Goal: Obtain resource: Download file/media

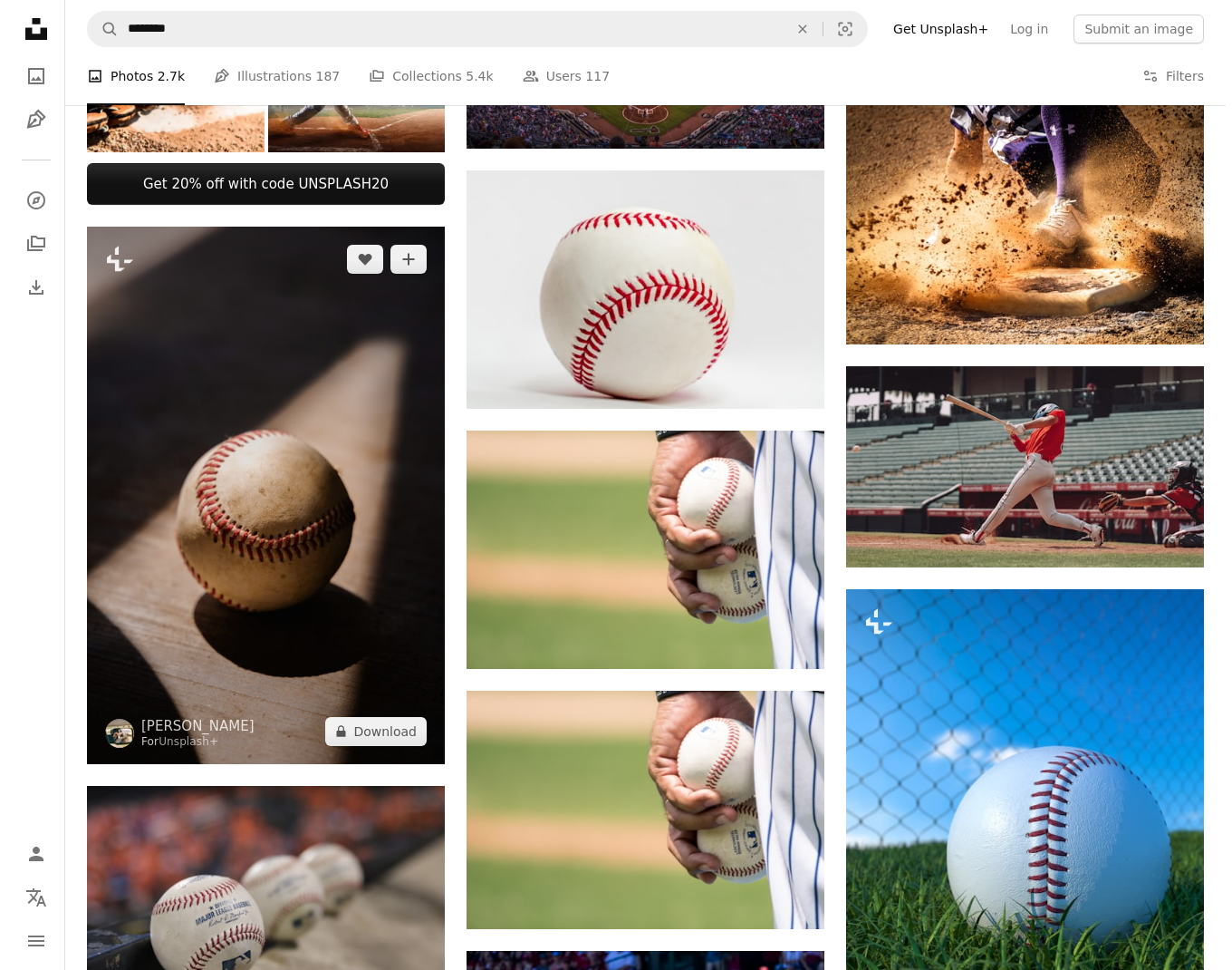
scroll to position [525, 0]
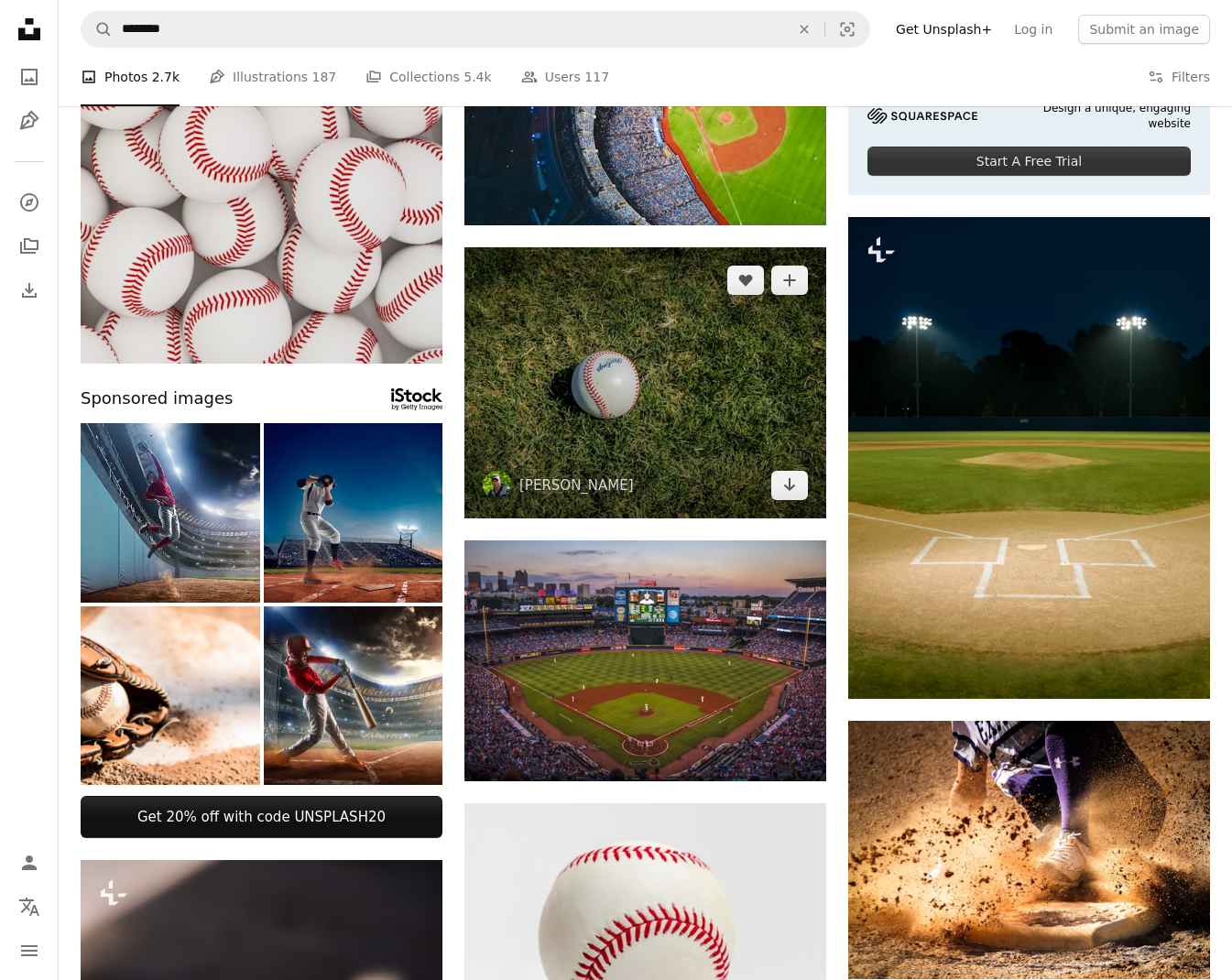
click at [657, 376] on img at bounding box center [644, 383] width 361 height 271
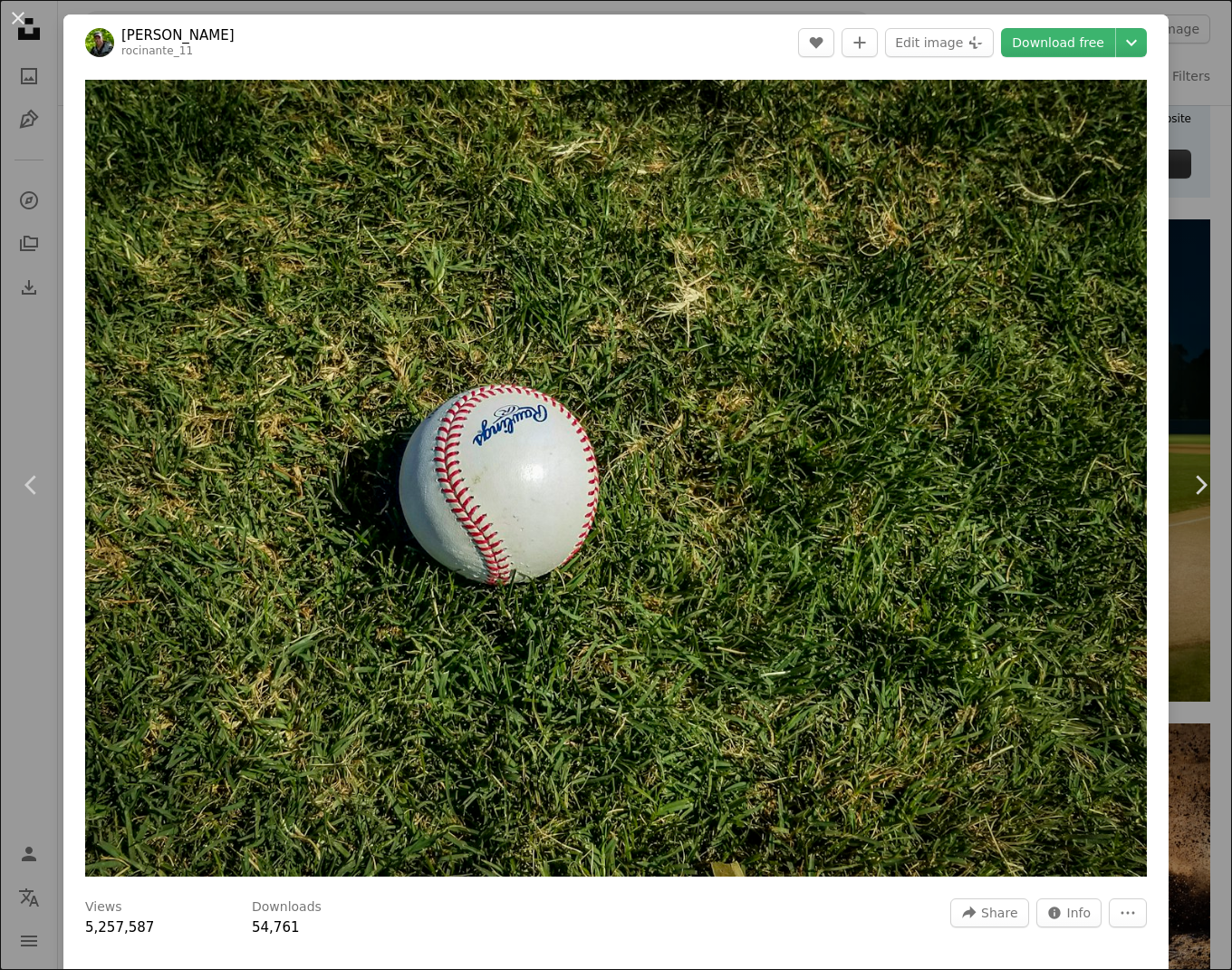
scroll to position [618, 0]
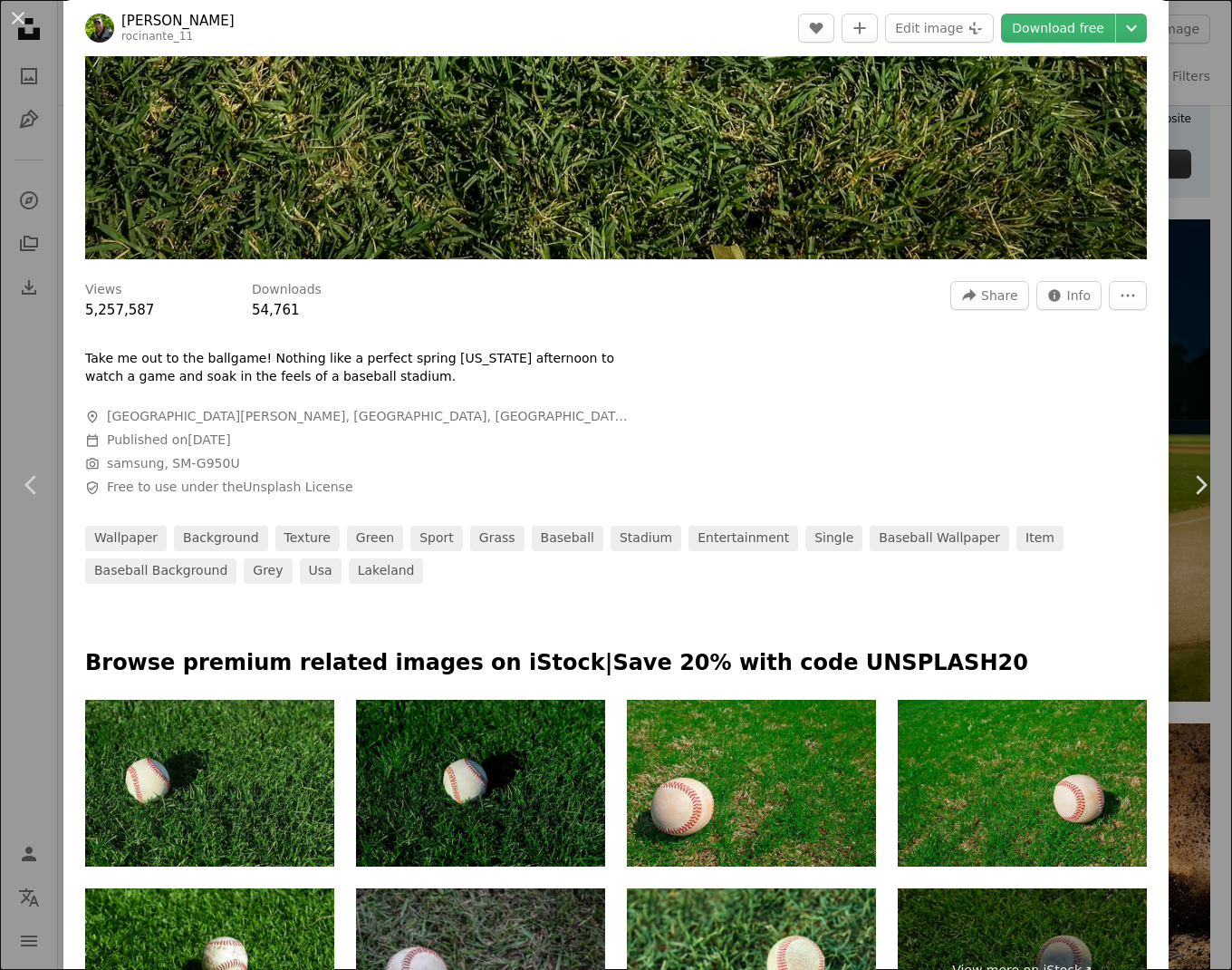
click at [1181, 307] on div "An X shape Chevron left Chevron right [PERSON_NAME] rocinante_11 A heart A plus…" at bounding box center [616, 485] width 1232 height 970
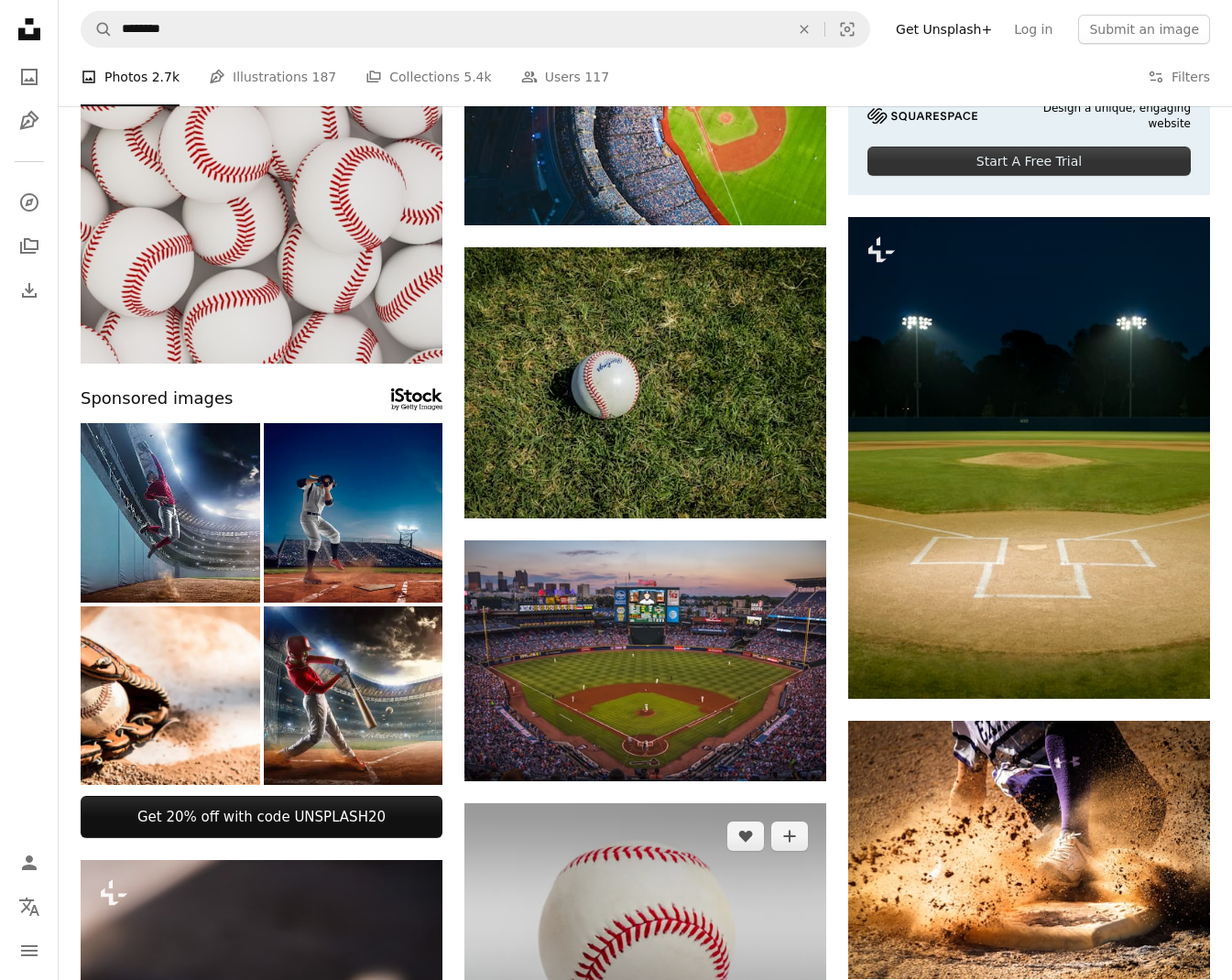
click at [657, 871] on img at bounding box center [644, 924] width 361 height 241
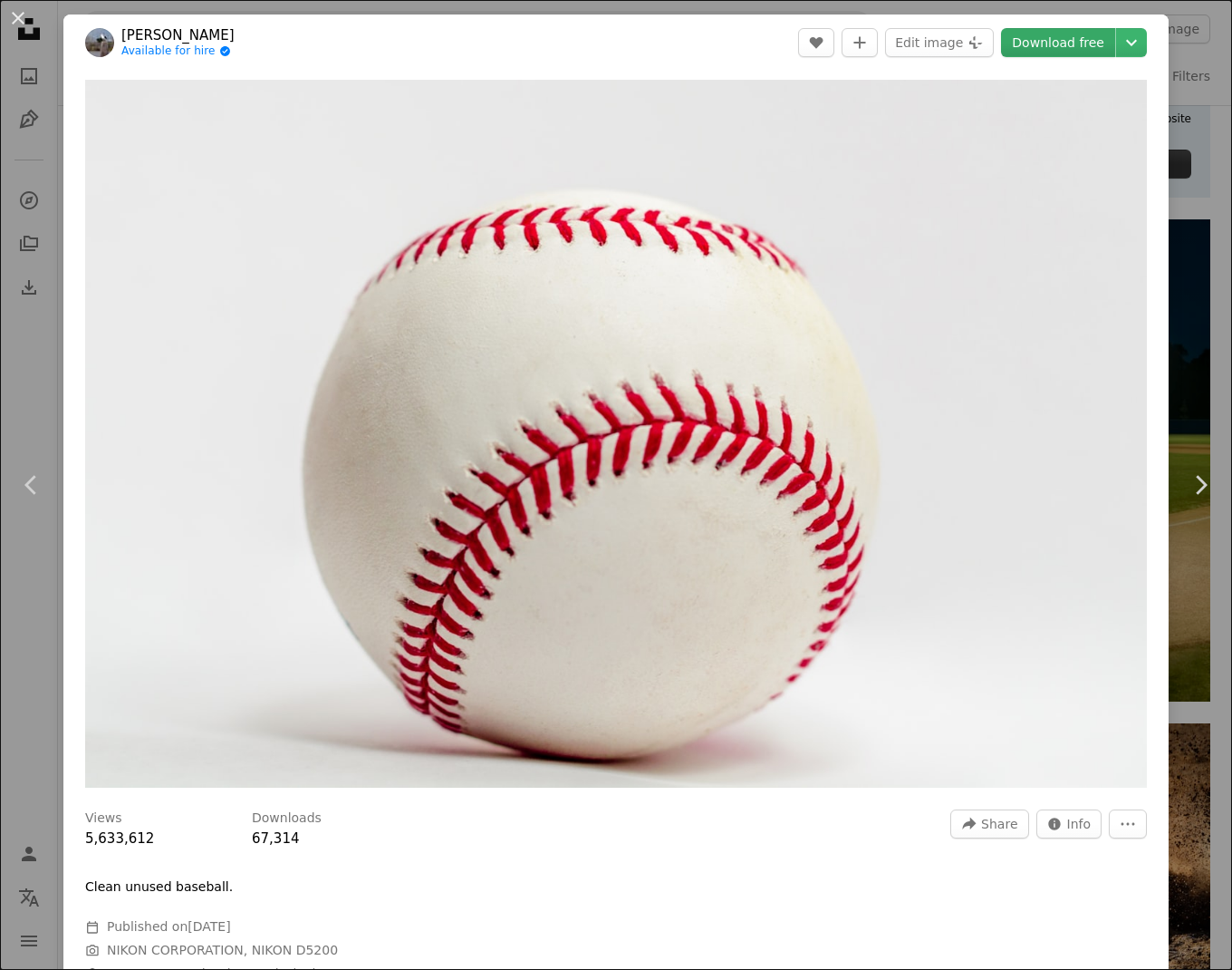
click at [1023, 38] on link "Download free" at bounding box center [1058, 42] width 115 height 29
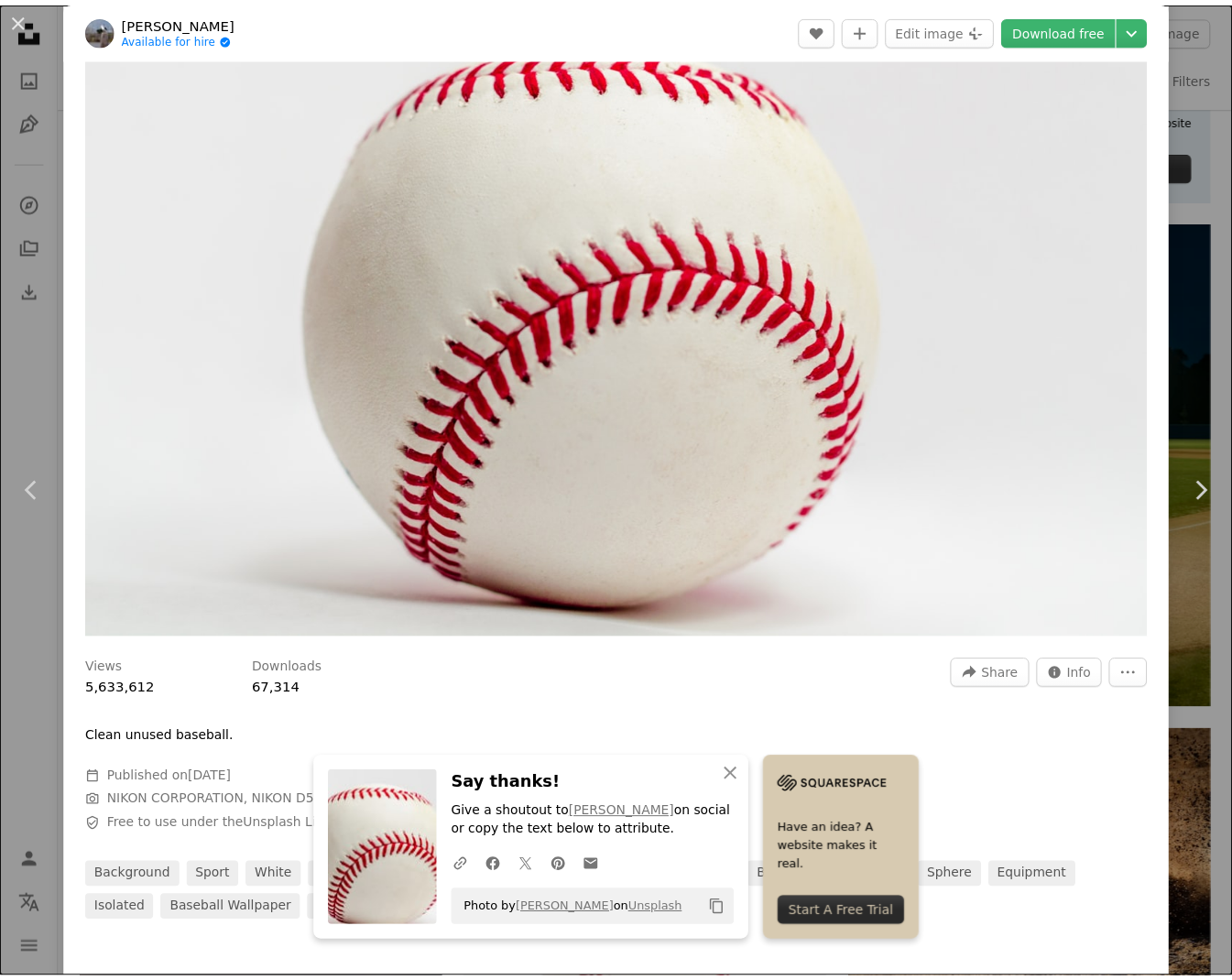
scroll to position [565, 0]
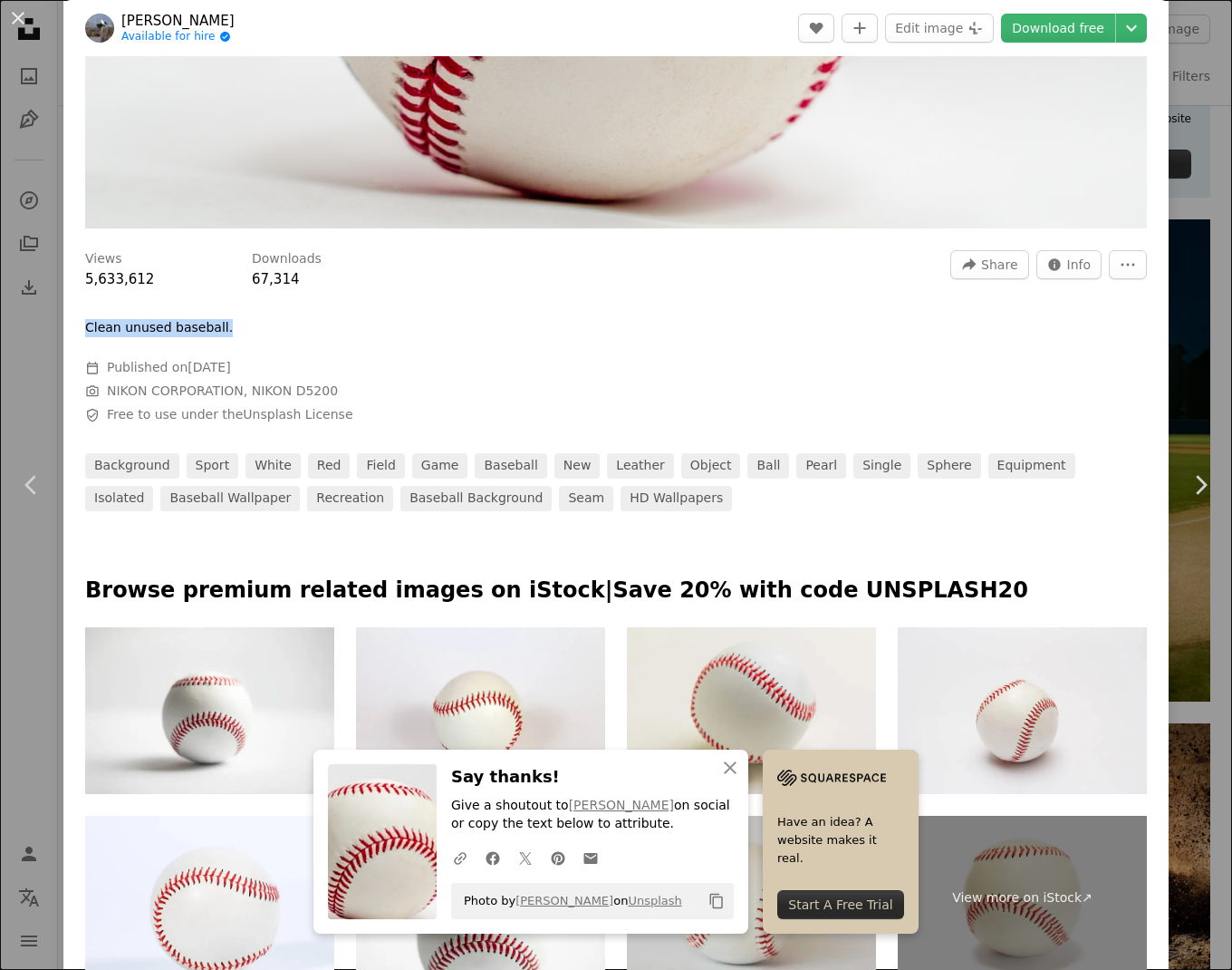
click at [43, 326] on div "An X shape Chevron left Chevron right [PERSON_NAME] Available for hire A checkm…" at bounding box center [616, 485] width 1232 height 970
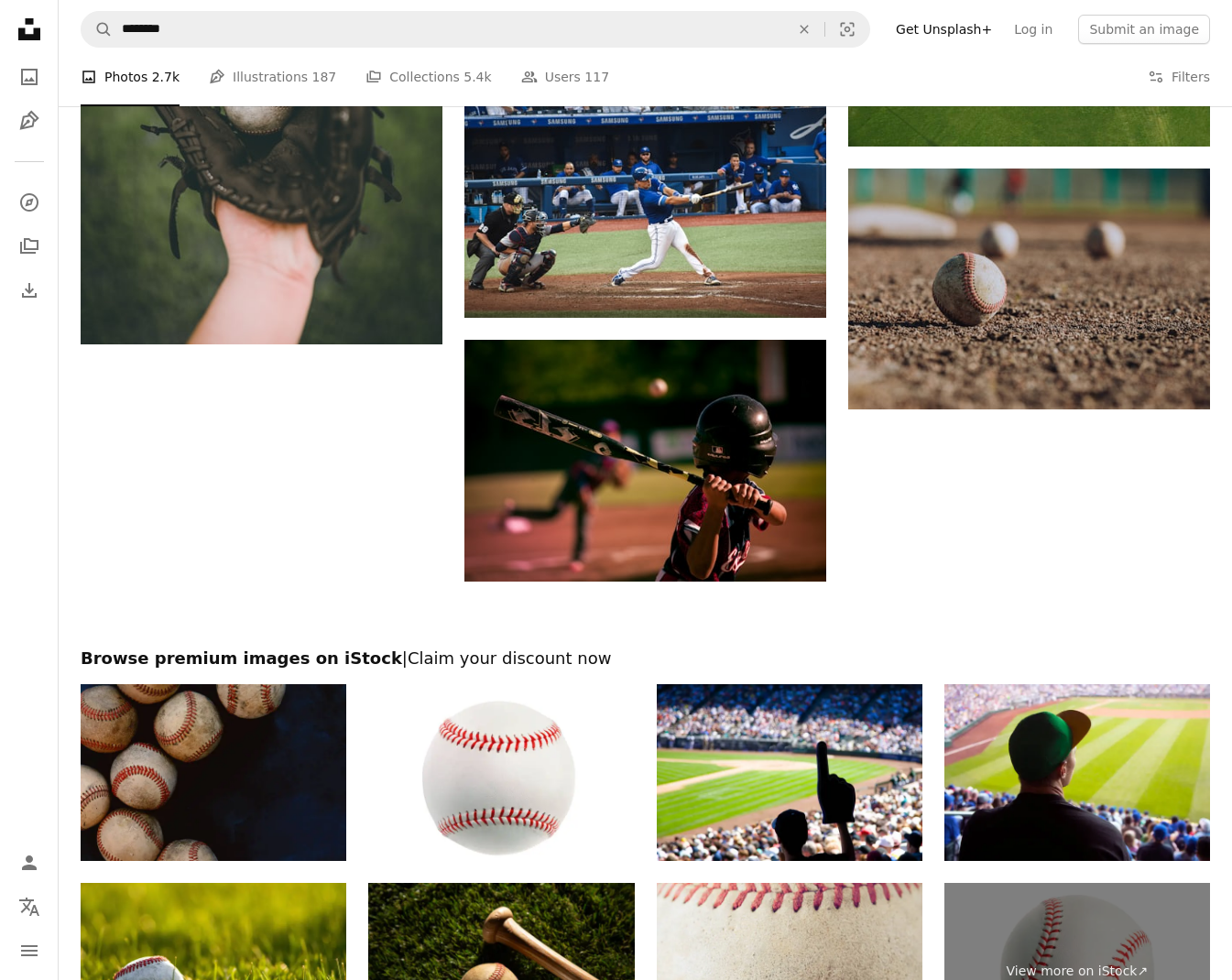
scroll to position [2778, 0]
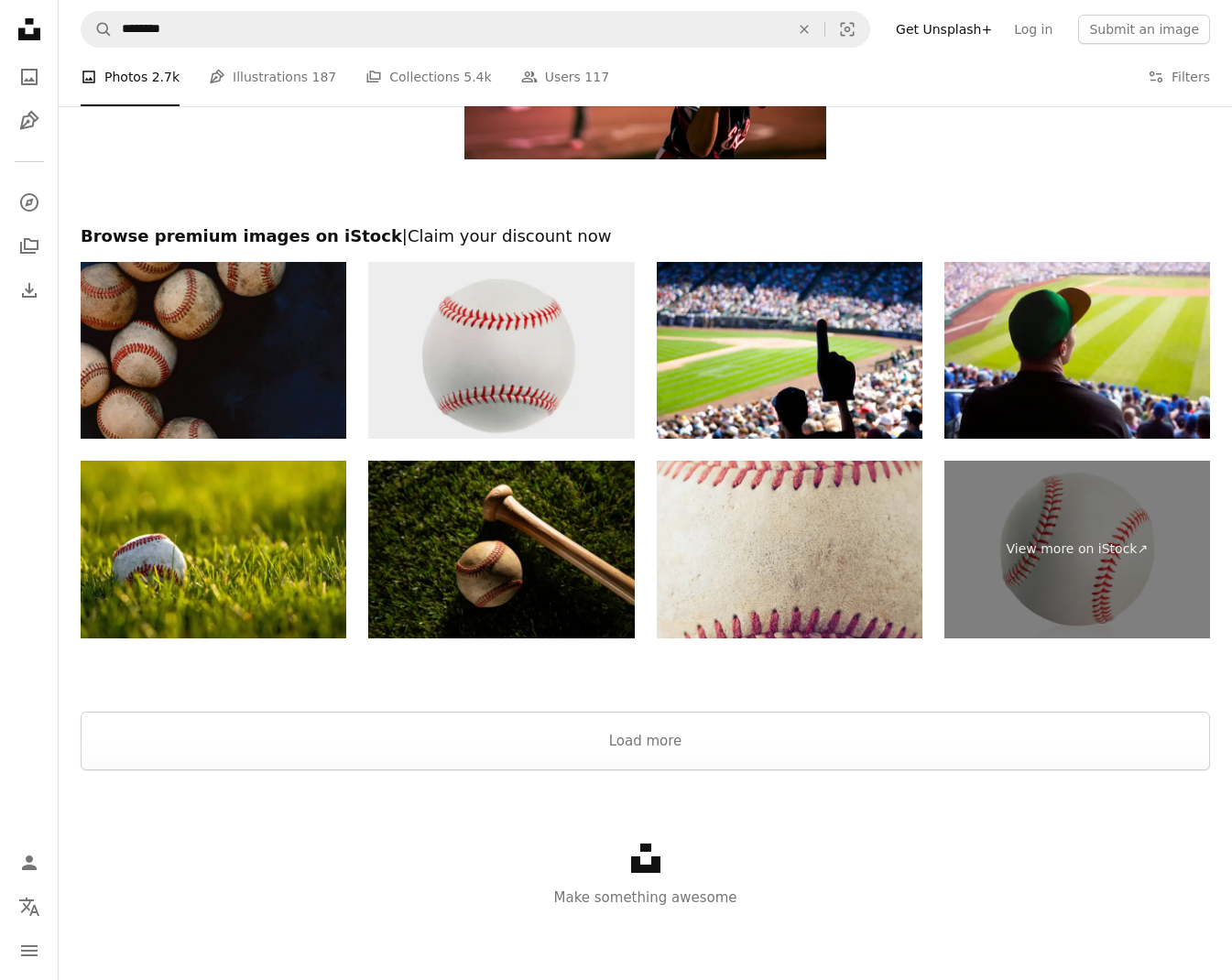
click at [500, 376] on img at bounding box center [501, 350] width 265 height 178
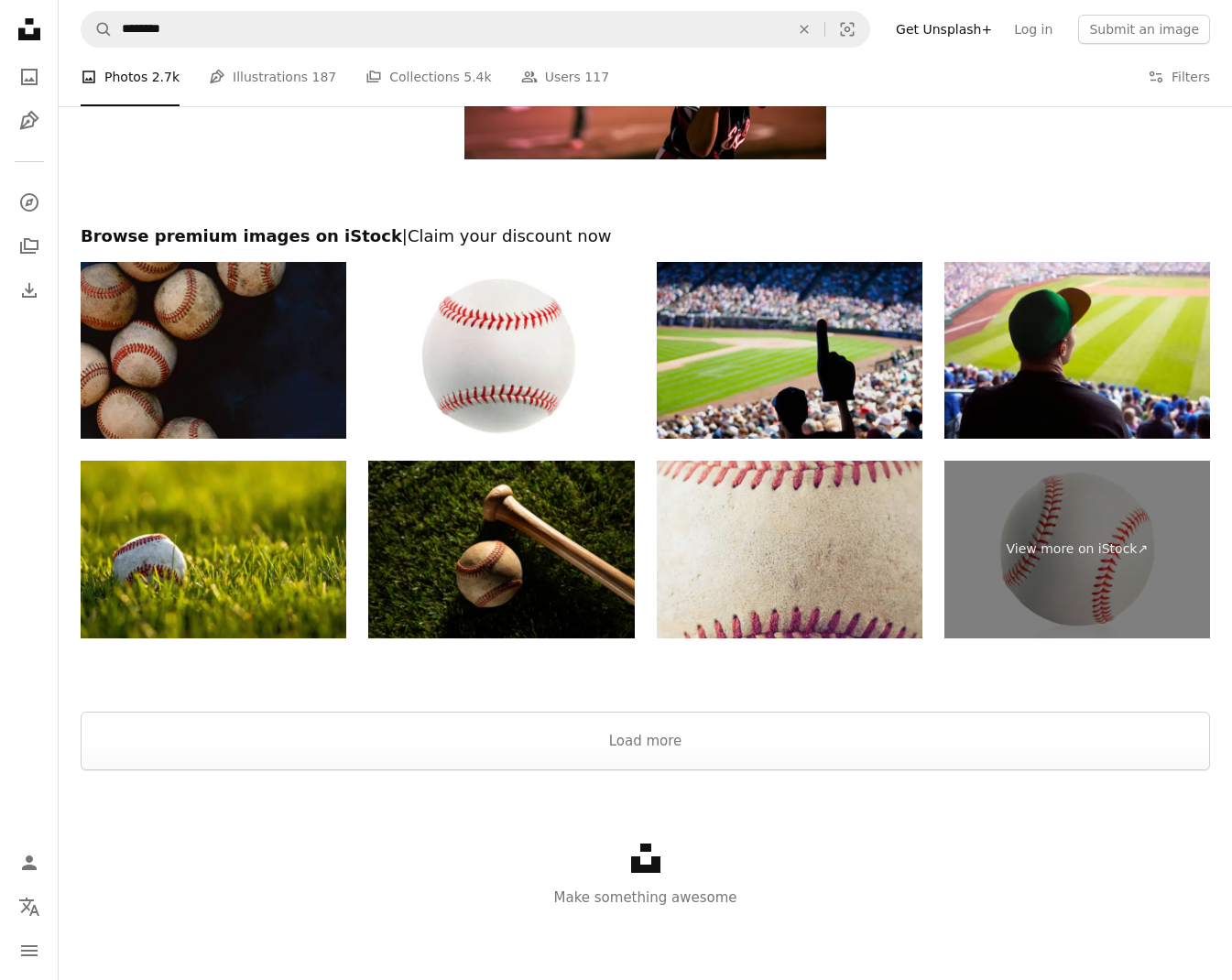
click at [789, 392] on img at bounding box center [789, 350] width 265 height 178
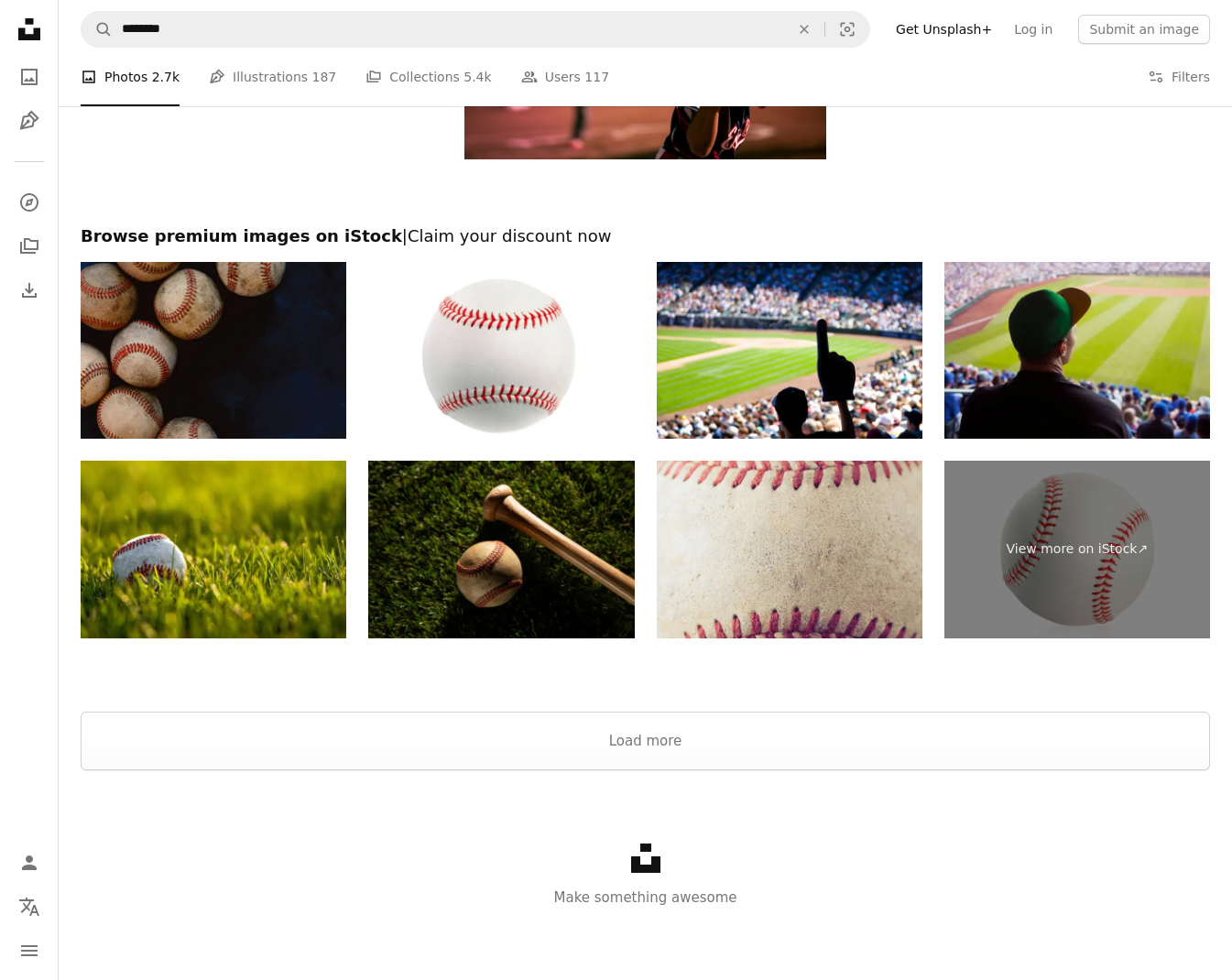
click at [1023, 313] on img at bounding box center [1077, 350] width 265 height 178
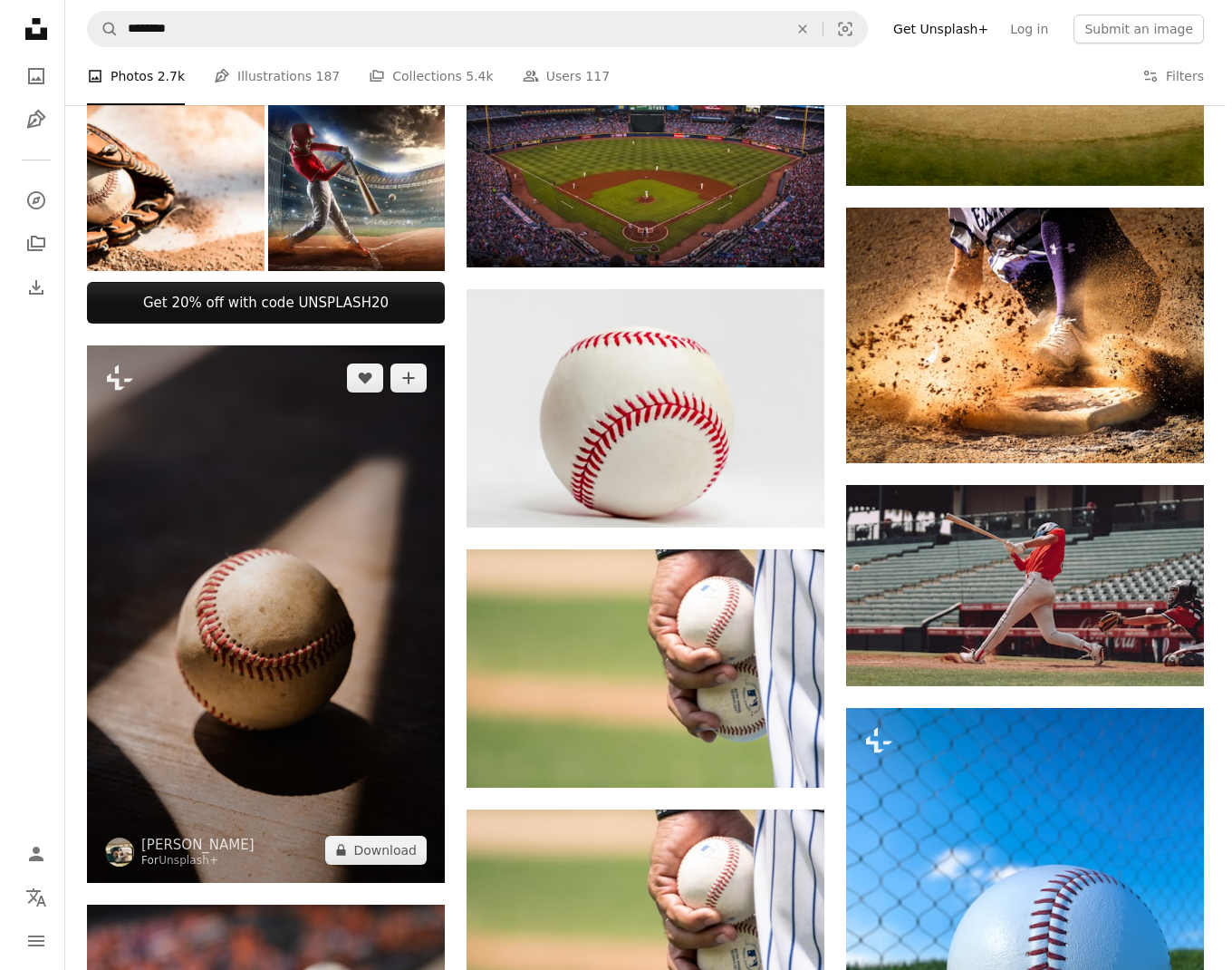
scroll to position [1020, 0]
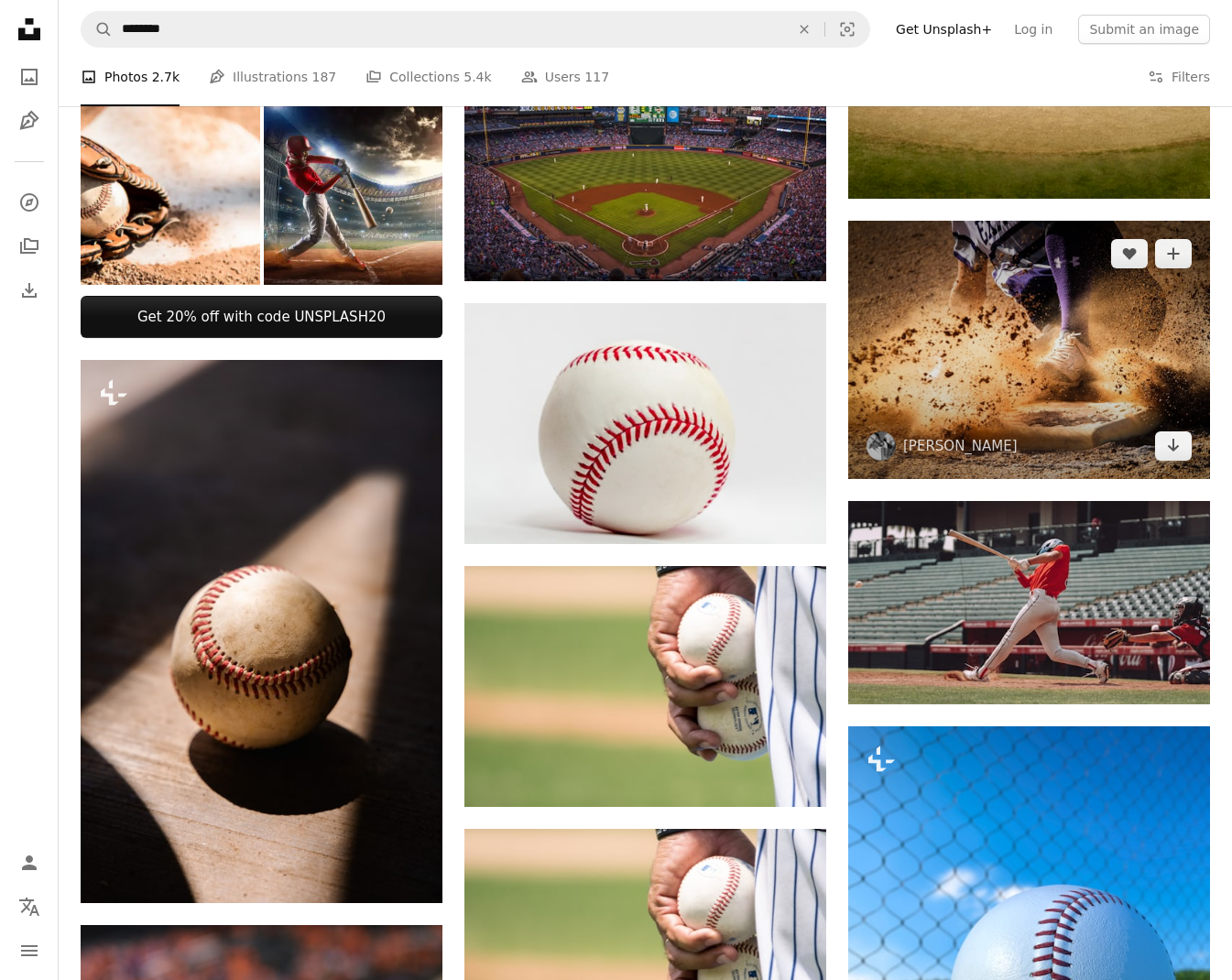
click at [1102, 383] on img at bounding box center [1028, 349] width 361 height 258
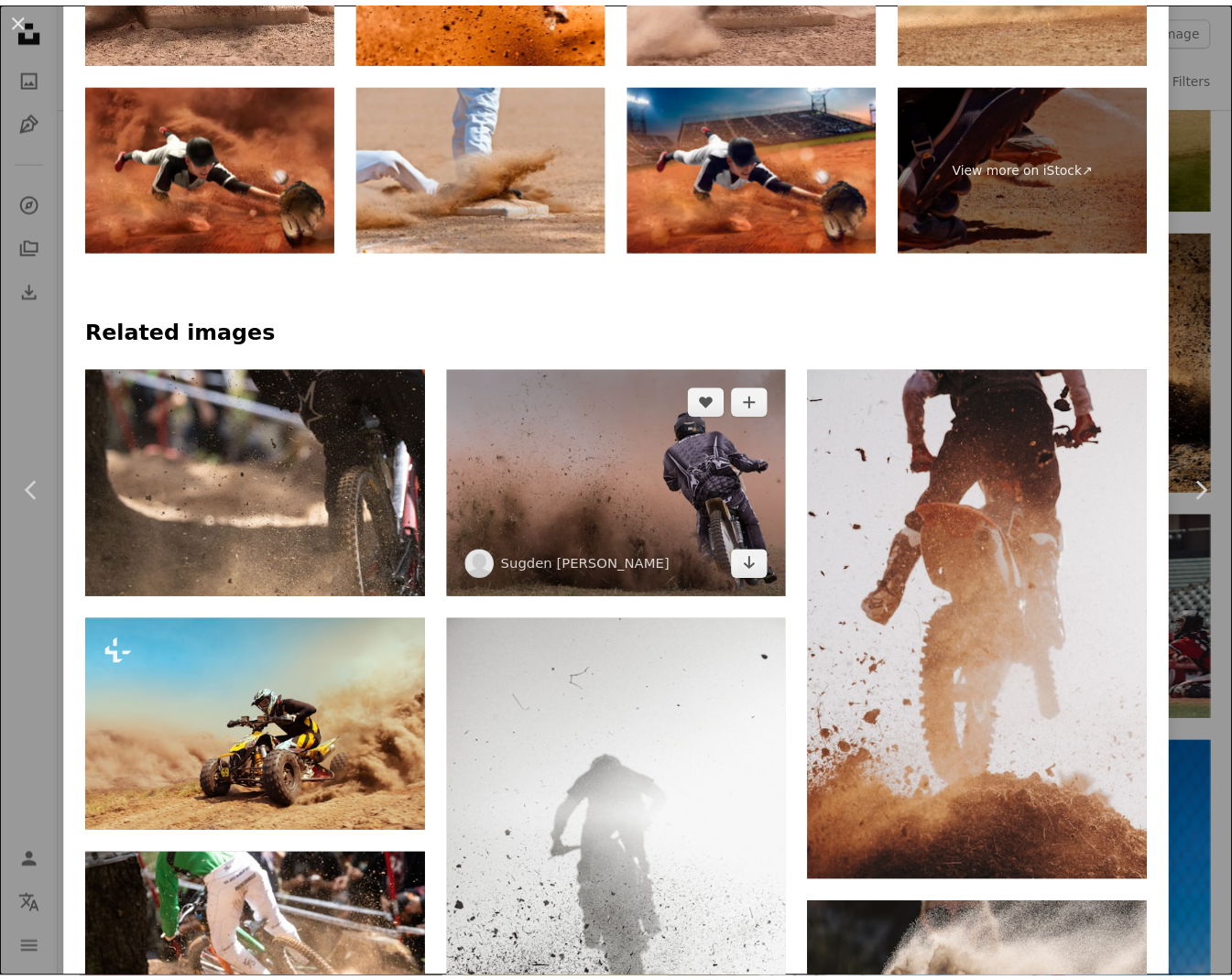
scroll to position [1699, 0]
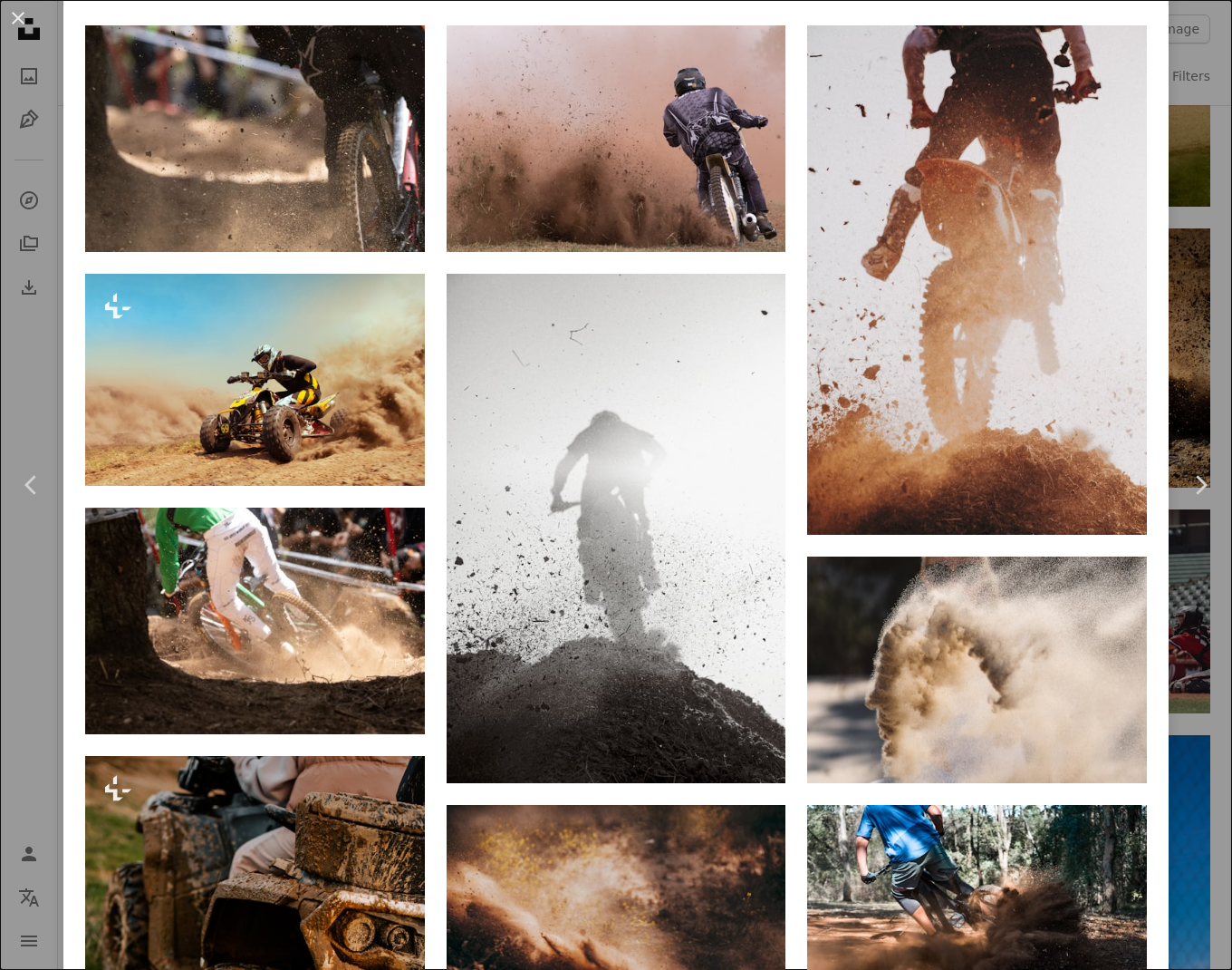
click at [23, 206] on div "An X shape Chevron left Chevron right [PERSON_NAME] bmowinkel A heart A plus si…" at bounding box center [616, 485] width 1232 height 970
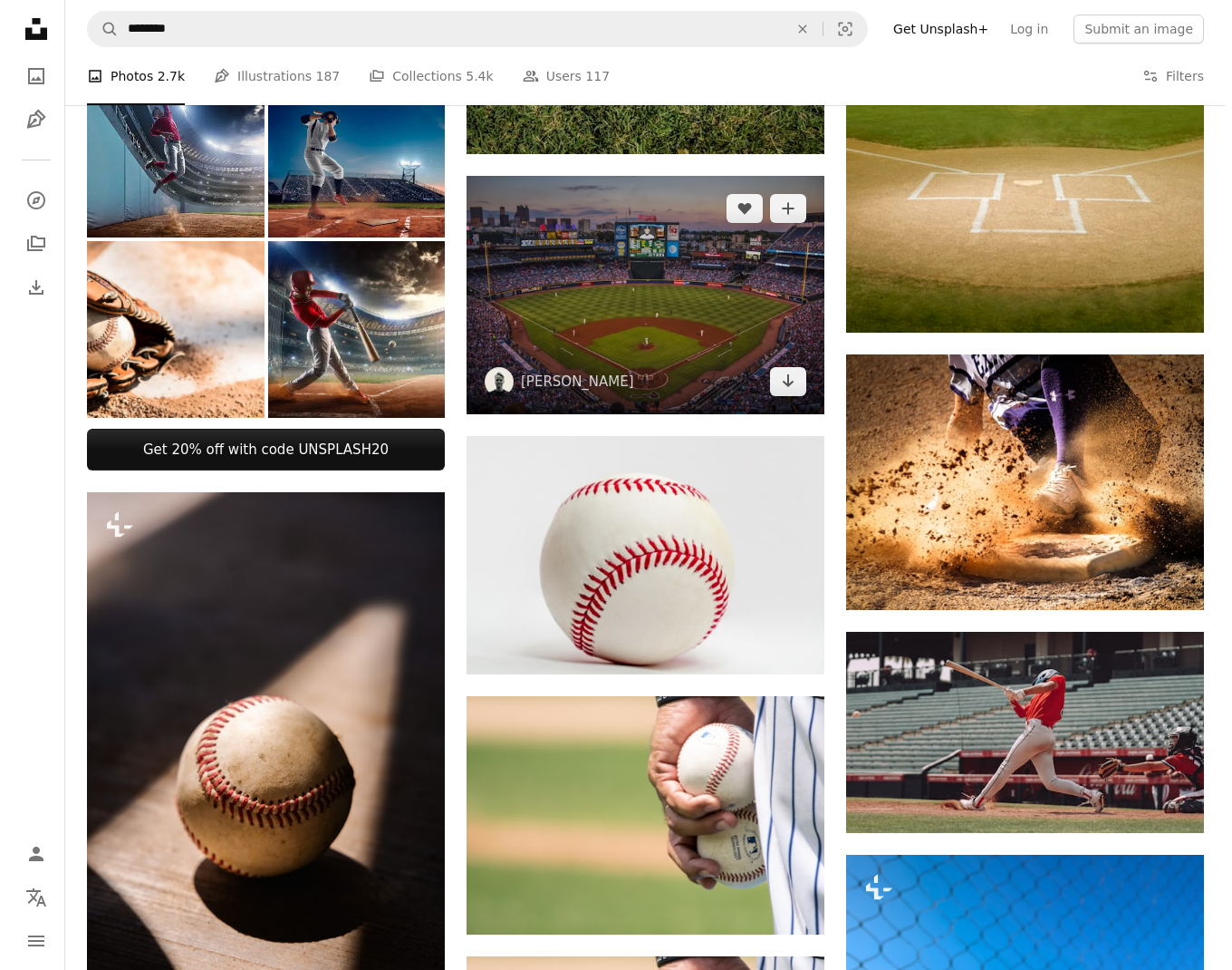
scroll to position [798, 0]
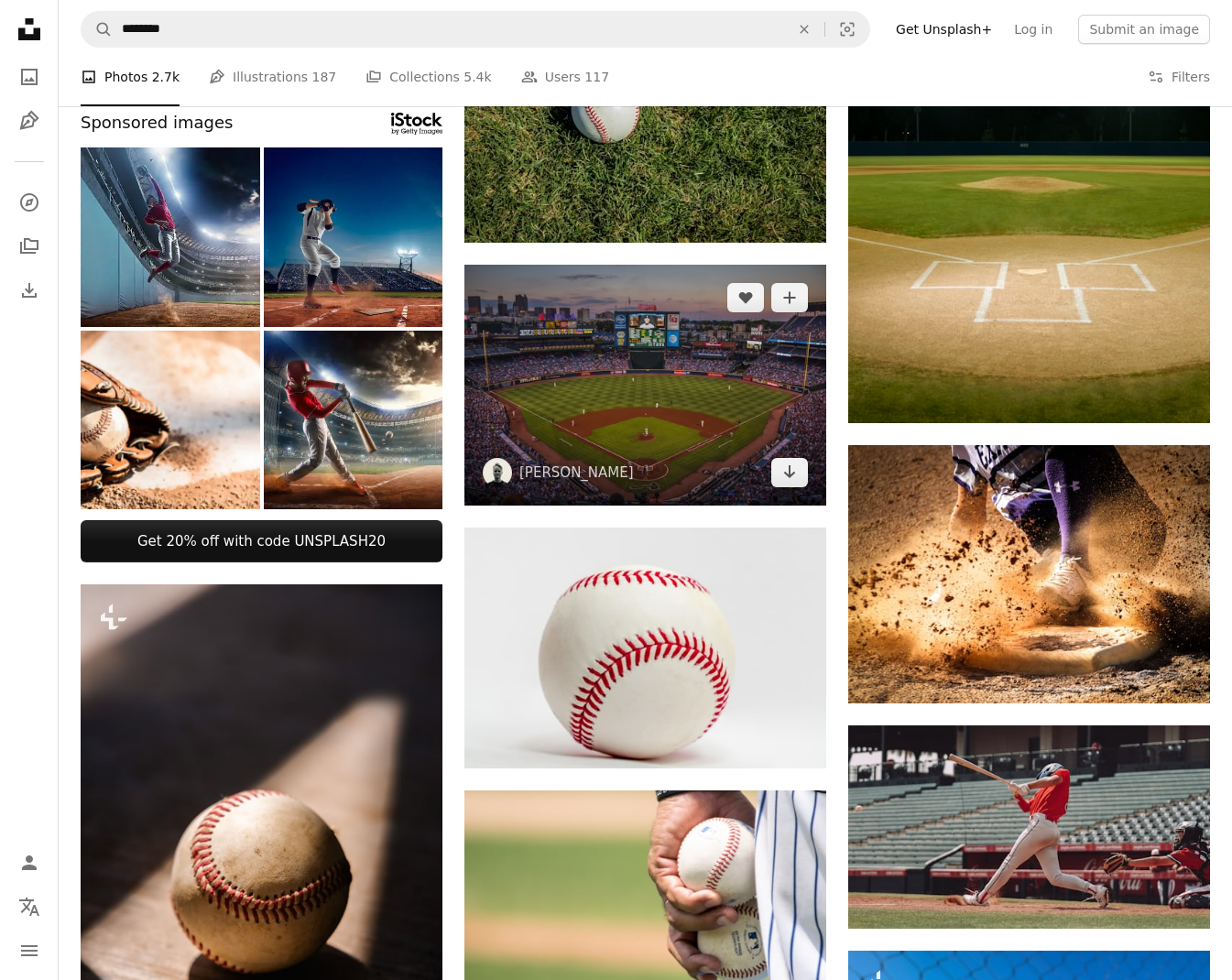
click at [586, 410] on img at bounding box center [644, 385] width 361 height 241
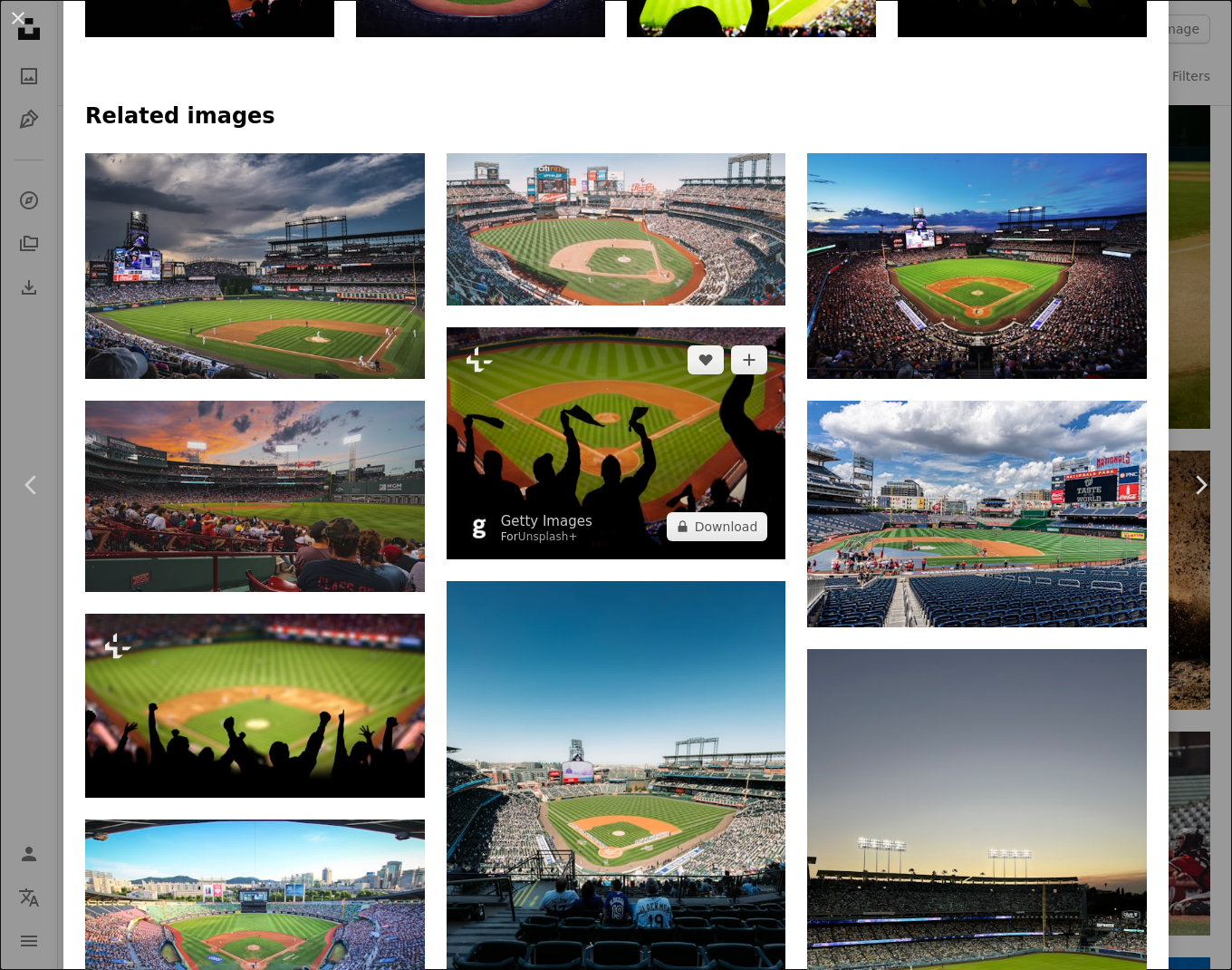
scroll to position [1542, 0]
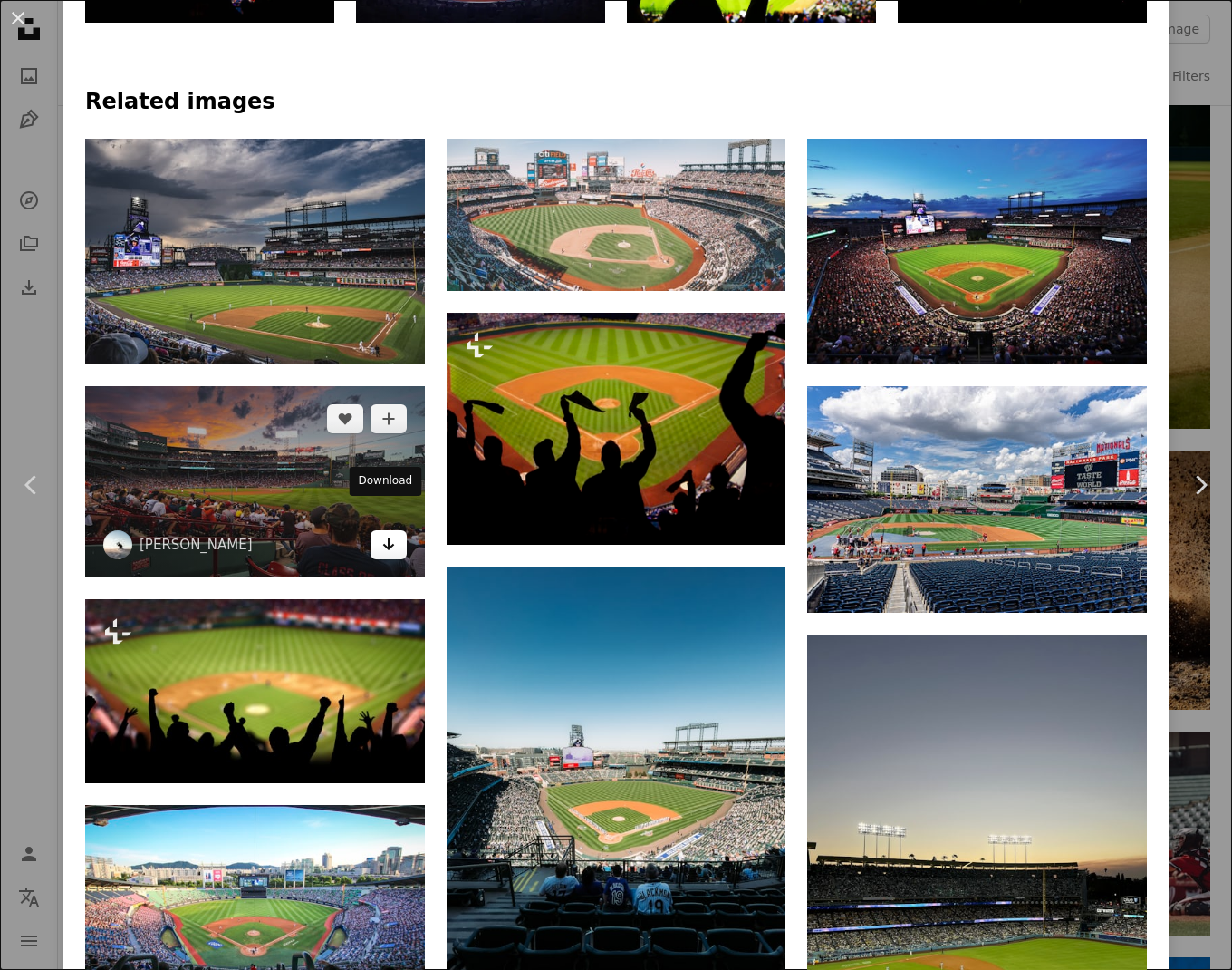
click at [381, 530] on link "Arrow pointing down" at bounding box center [388, 544] width 36 height 29
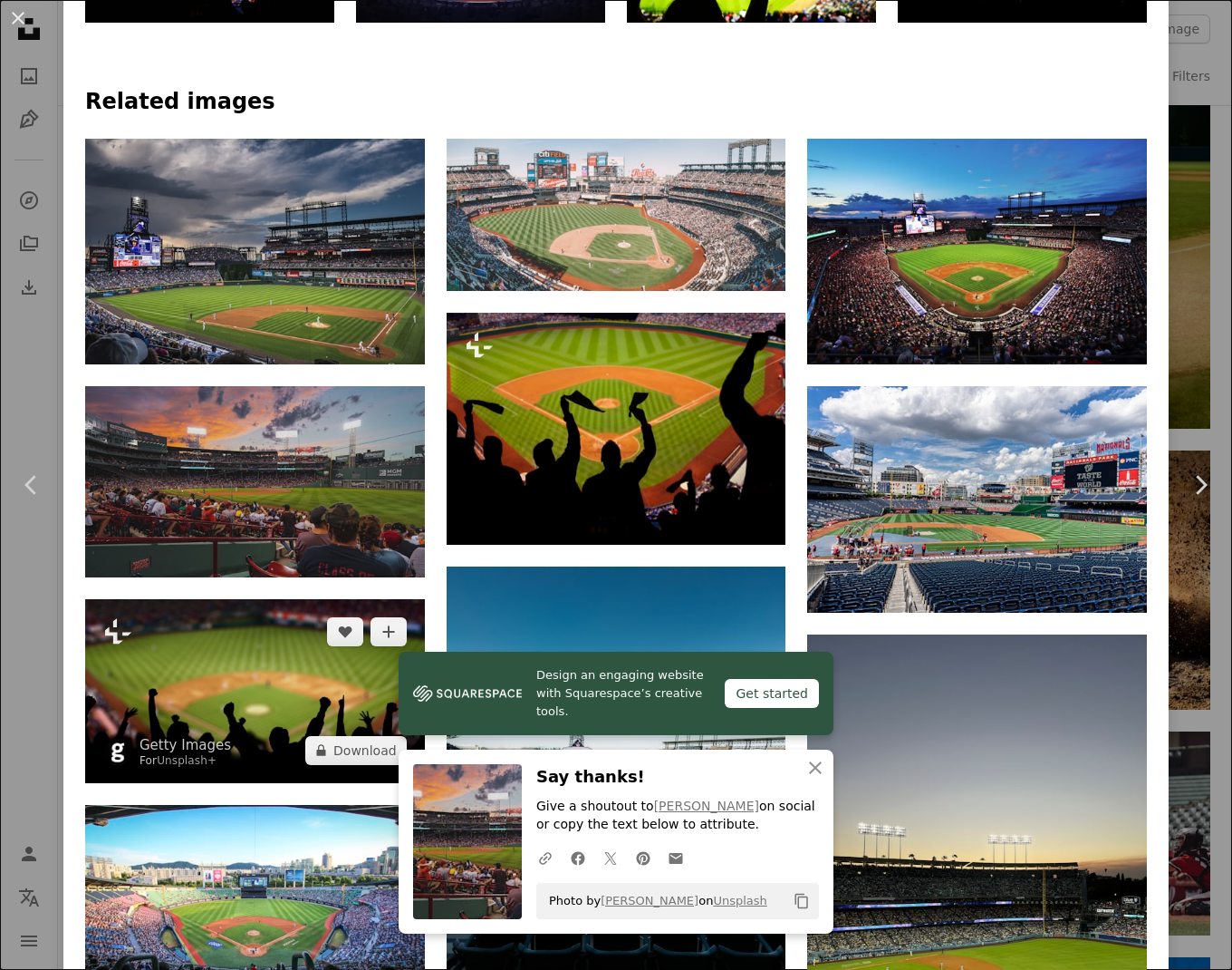
click at [315, 705] on img at bounding box center [255, 691] width 340 height 184
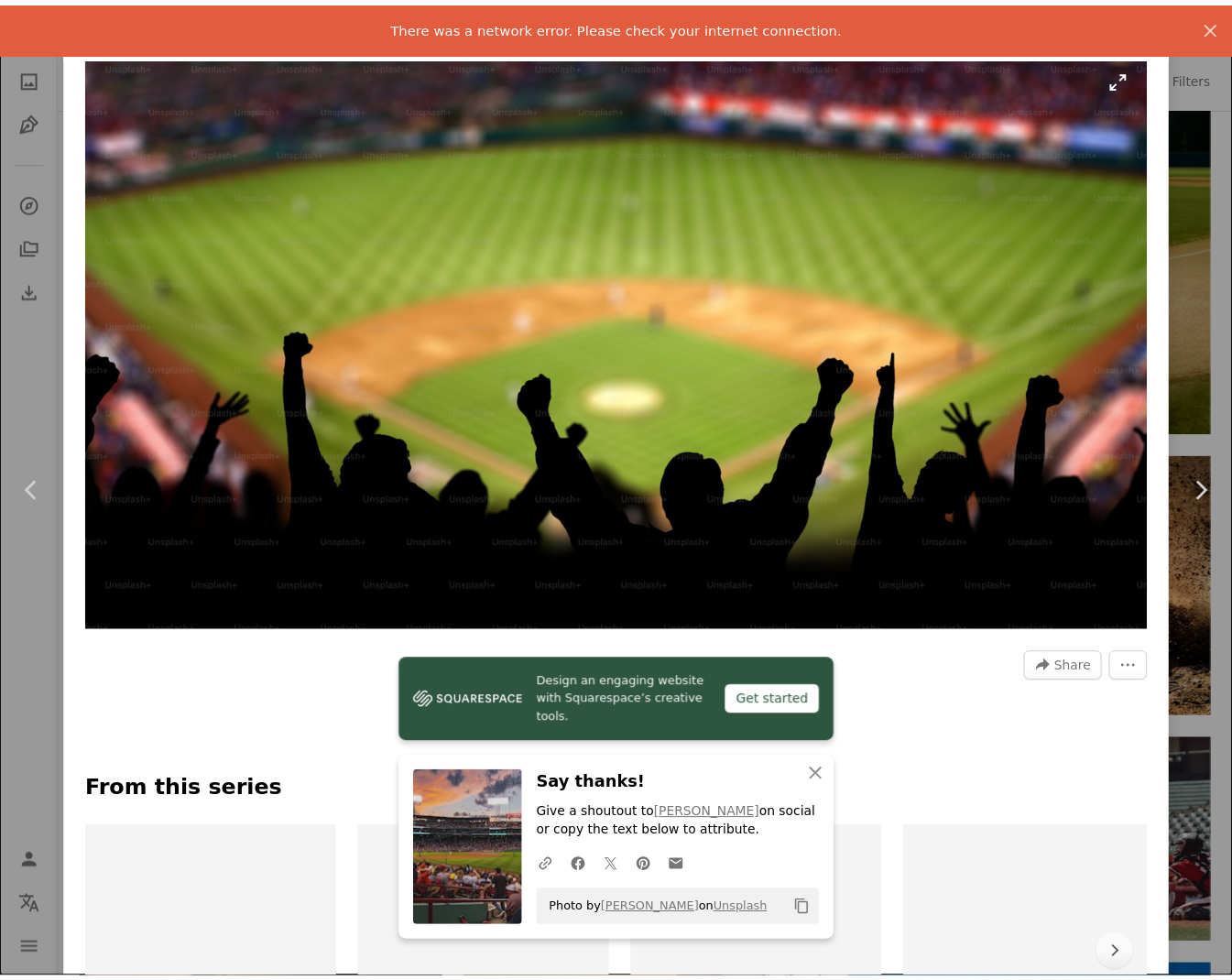
scroll to position [113, 0]
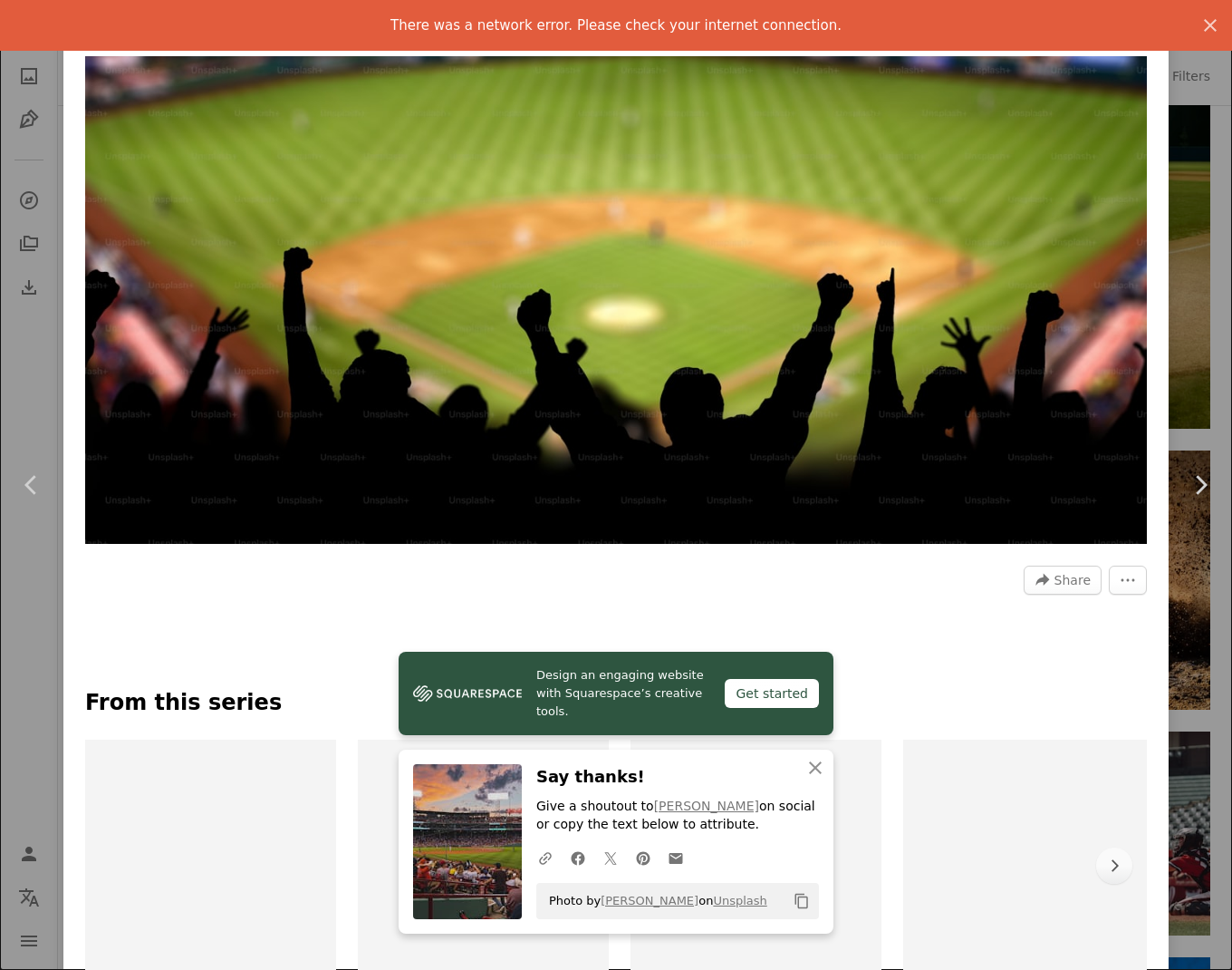
click at [31, 129] on div "An X shape Chevron left Chevron right Getty Images For Unsplash+ A heart A plus…" at bounding box center [616, 485] width 1232 height 970
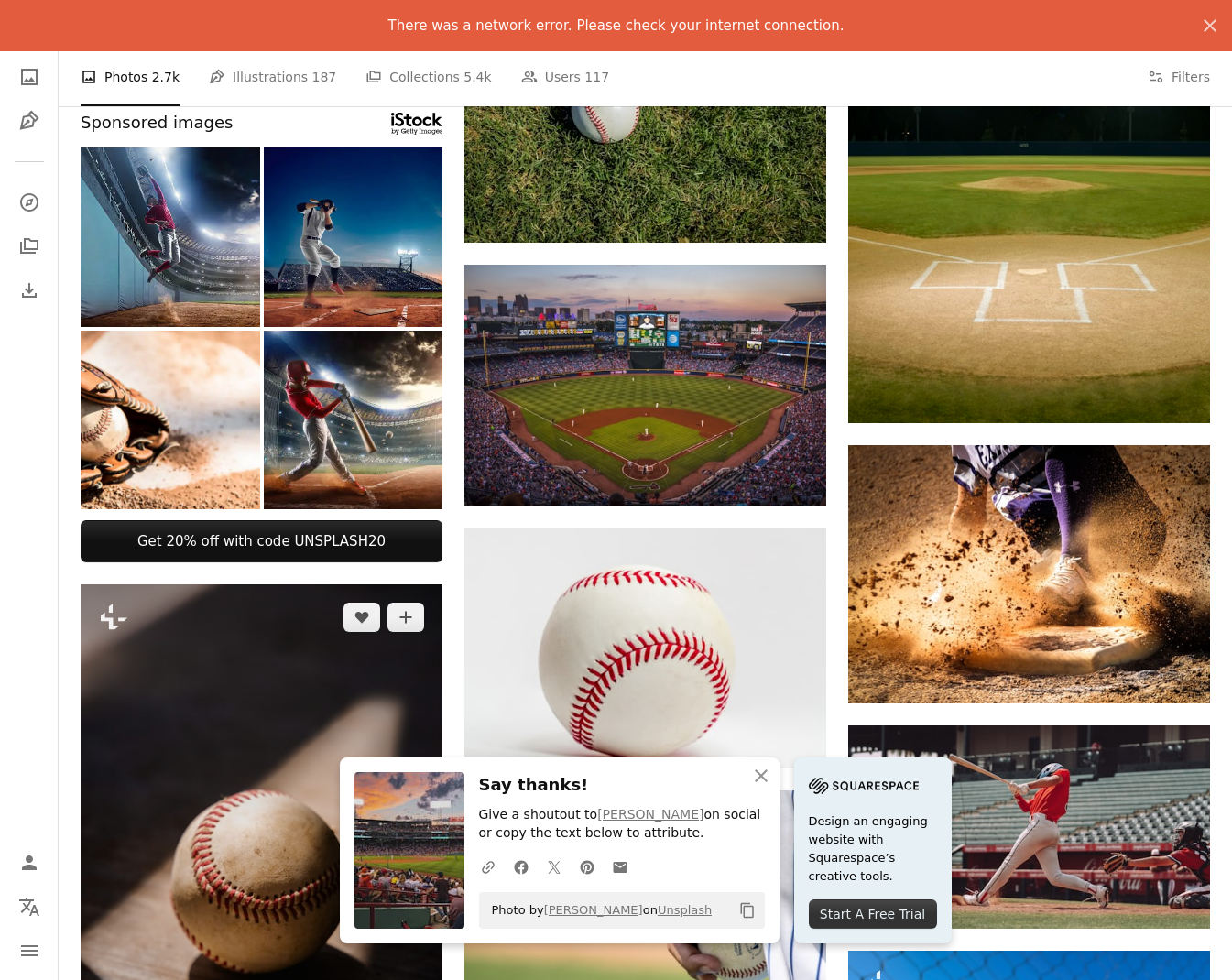
scroll to position [467, 0]
